Goal: Task Accomplishment & Management: Use online tool/utility

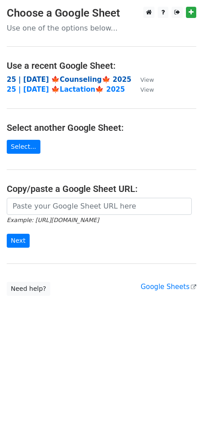
click at [42, 78] on strong "25 | [DATE] 🍁Counseling🍁 2025" at bounding box center [69, 79] width 125 height 8
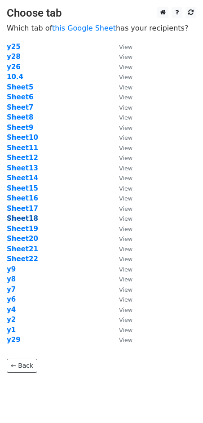
click at [29, 217] on strong "Sheet18" at bounding box center [22, 218] width 31 height 8
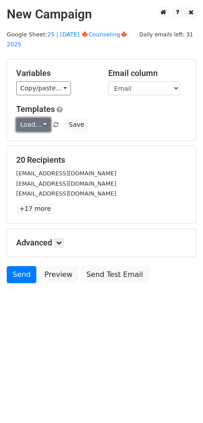
click at [33, 118] on link "Load..." at bounding box center [33, 125] width 35 height 14
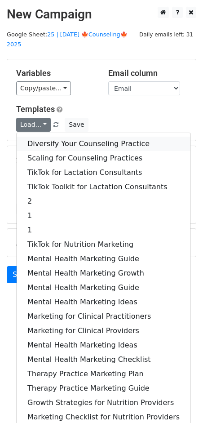
click at [50, 137] on link "Diversify Your Counseling Practice" at bounding box center [104, 144] width 174 height 14
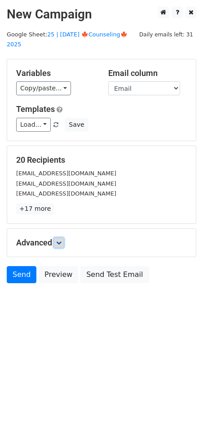
click at [64, 238] on link at bounding box center [59, 243] width 10 height 10
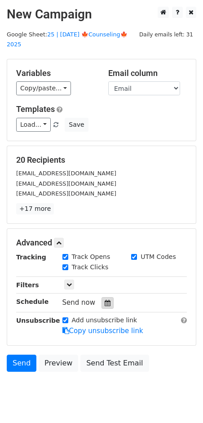
click at [108, 297] on div at bounding box center [108, 303] width 12 height 12
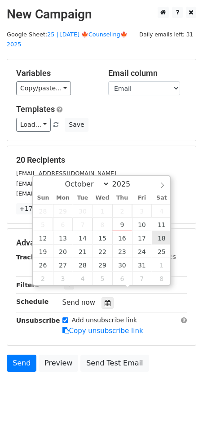
type input "2025-10-18 12:00"
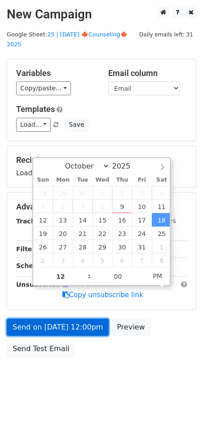
click at [94, 319] on link "Send on Oct 18 at 12:00pm" at bounding box center [58, 327] width 102 height 17
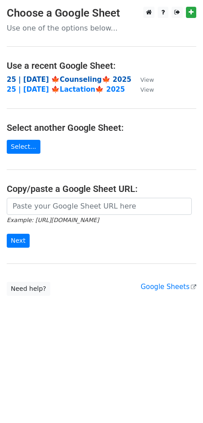
click at [75, 80] on strong "25 | [DATE] 🍁Counseling🍁 2025" at bounding box center [69, 79] width 125 height 8
click at [47, 79] on strong "25 | [DATE] 🍁Counseling🍁 2025" at bounding box center [69, 79] width 125 height 8
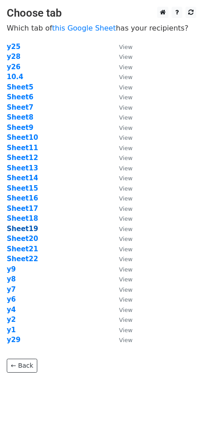
click at [24, 228] on strong "Sheet19" at bounding box center [22, 229] width 31 height 8
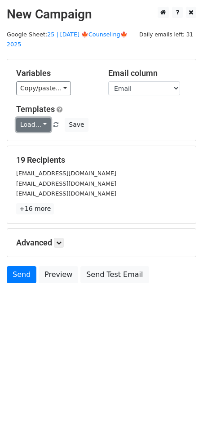
click at [33, 118] on link "Load..." at bounding box center [33, 125] width 35 height 14
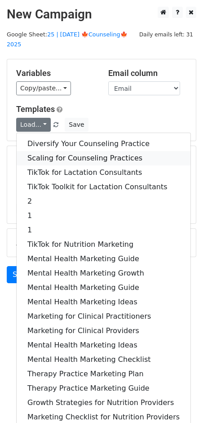
click at [44, 151] on link "Scaling for Counseling Practices" at bounding box center [104, 158] width 174 height 14
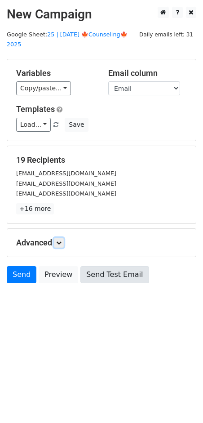
drag, startPoint x: 63, startPoint y: 231, endPoint x: 90, endPoint y: 274, distance: 50.1
click at [63, 238] on link at bounding box center [59, 243] width 10 height 10
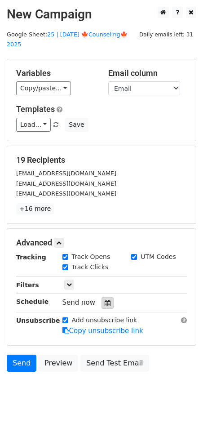
click at [102, 297] on div at bounding box center [108, 303] width 12 height 12
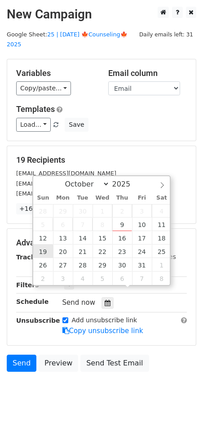
type input "2025-10-19 12:00"
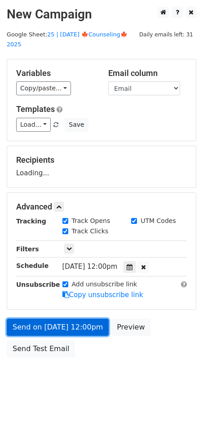
click at [50, 319] on link "Send on Oct 19 at 12:00pm" at bounding box center [58, 327] width 102 height 17
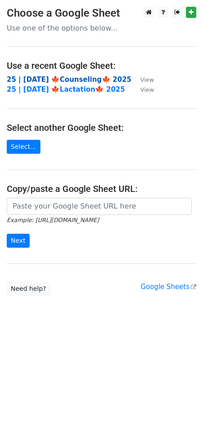
click at [79, 82] on strong "25 | [DATE] 🍁Counseling🍁 2025" at bounding box center [69, 79] width 125 height 8
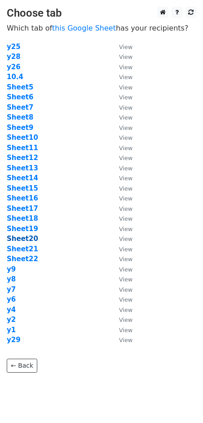
click at [25, 236] on strong "Sheet20" at bounding box center [22, 239] width 31 height 8
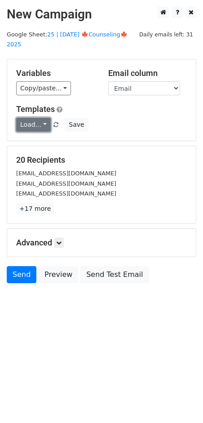
click at [32, 118] on link "Load..." at bounding box center [33, 125] width 35 height 14
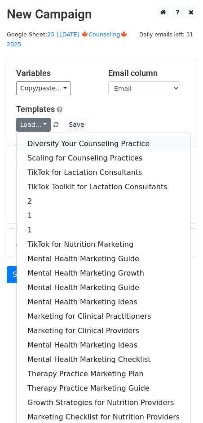
click at [49, 137] on link "Diversify Your Counseling Practice" at bounding box center [104, 144] width 174 height 14
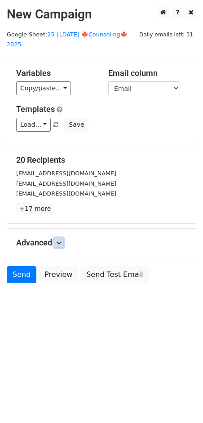
click at [60, 240] on icon at bounding box center [58, 242] width 5 height 5
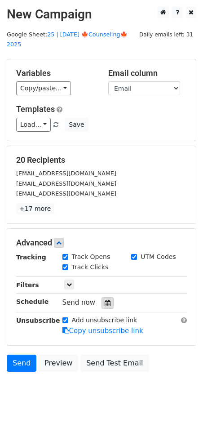
click at [102, 297] on div at bounding box center [108, 303] width 12 height 12
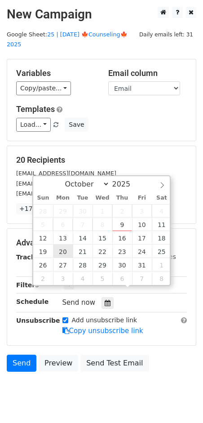
type input "2025-10-20 12:00"
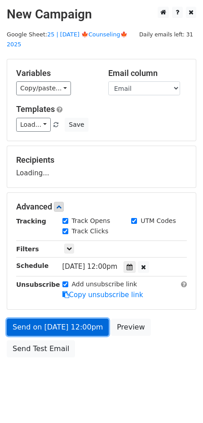
click at [57, 319] on link "Send on Oct 20 at 12:00pm" at bounding box center [58, 327] width 102 height 17
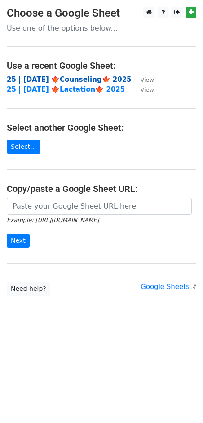
click at [63, 79] on strong "25 | [DATE] 🍁Counseling🍁 2025" at bounding box center [69, 79] width 125 height 8
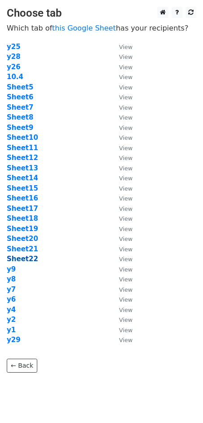
click at [20, 259] on strong "Sheet22" at bounding box center [22, 259] width 31 height 8
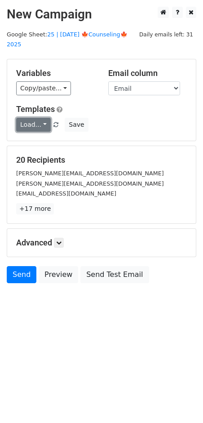
click at [37, 118] on link "Load..." at bounding box center [33, 125] width 35 height 14
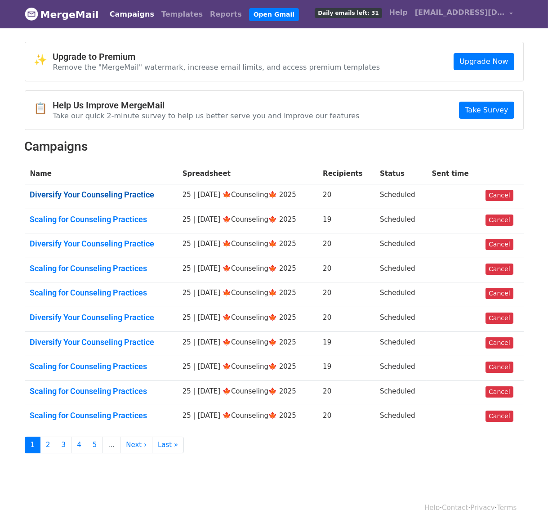
click at [111, 196] on link "Diversify Your Counseling Practice" at bounding box center [101, 195] width 142 height 10
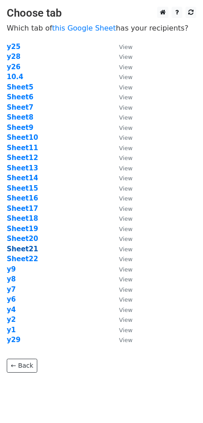
click at [26, 248] on strong "Sheet21" at bounding box center [22, 249] width 31 height 8
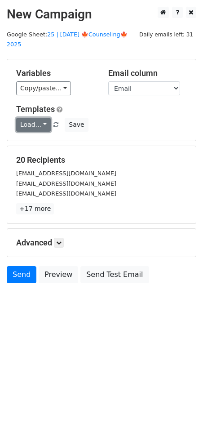
click at [29, 118] on link "Load..." at bounding box center [33, 125] width 35 height 14
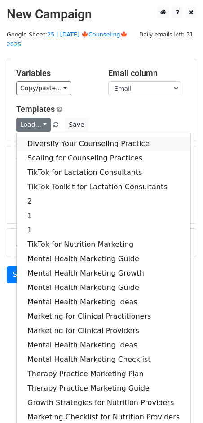
click at [73, 137] on link "Diversify Your Counseling Practice" at bounding box center [104, 144] width 174 height 14
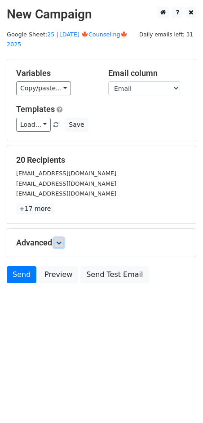
click at [62, 238] on link at bounding box center [59, 243] width 10 height 10
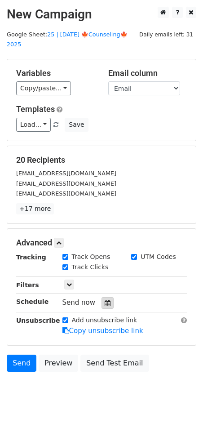
click at [105, 300] on icon at bounding box center [108, 303] width 6 height 6
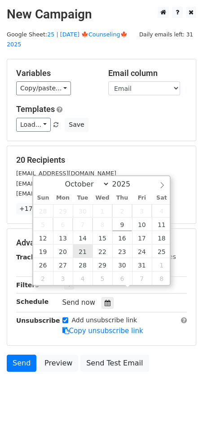
type input "2025-10-21 12:00"
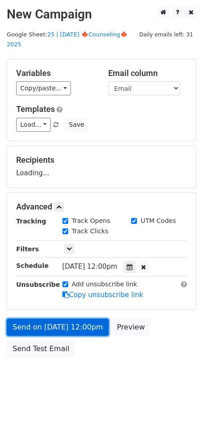
click at [62, 319] on link "Send on Oct 21 at 12:00pm" at bounding box center [58, 327] width 102 height 17
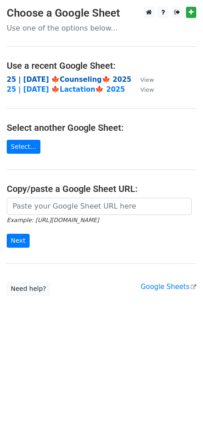
click at [58, 82] on strong "25 | OCT 4 🍁Counseling🍁 2025" at bounding box center [69, 79] width 125 height 8
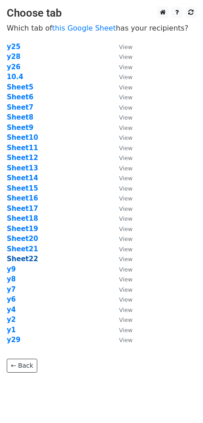
click at [22, 261] on strong "Sheet22" at bounding box center [22, 259] width 31 height 8
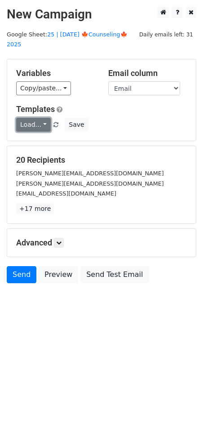
click at [28, 118] on link "Load..." at bounding box center [33, 125] width 35 height 14
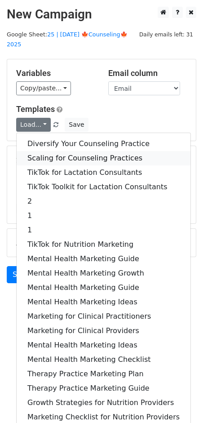
click at [48, 151] on link "Scaling for Counseling Practices" at bounding box center [104, 158] width 174 height 14
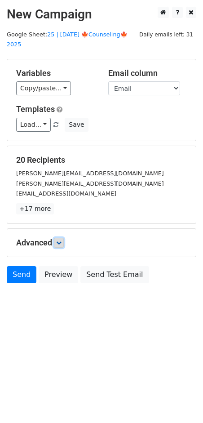
click at [62, 240] on icon at bounding box center [58, 242] width 5 height 5
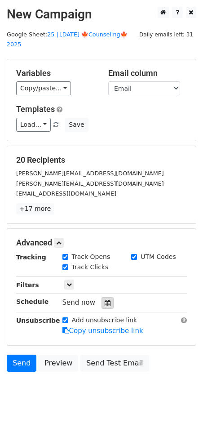
click at [105, 300] on icon at bounding box center [108, 303] width 6 height 6
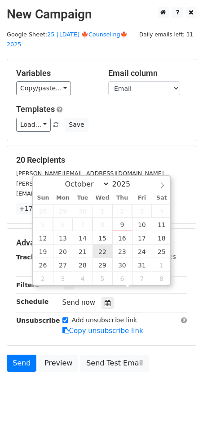
type input "[DATE] 12:00"
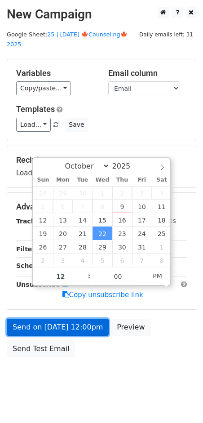
click at [76, 322] on link "Send on [DATE] 12:00pm" at bounding box center [58, 327] width 102 height 17
